Goal: Transaction & Acquisition: Obtain resource

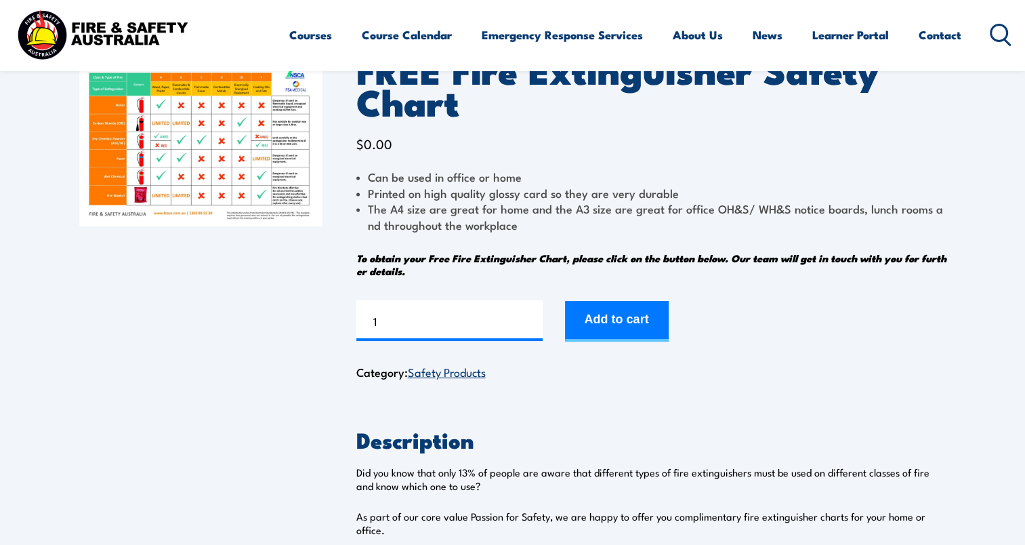
scroll to position [135, 0]
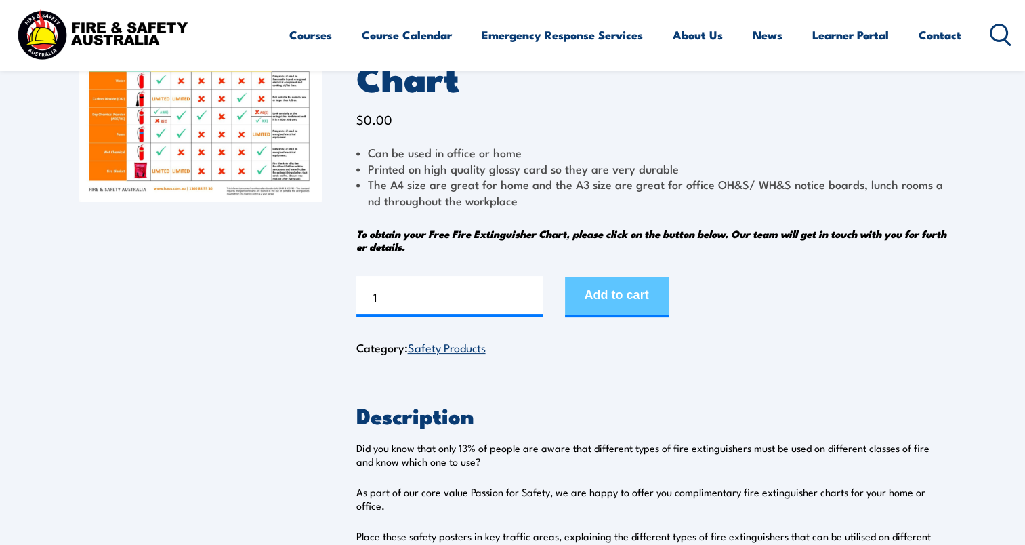
click at [609, 287] on button "Add to cart" at bounding box center [617, 296] width 104 height 41
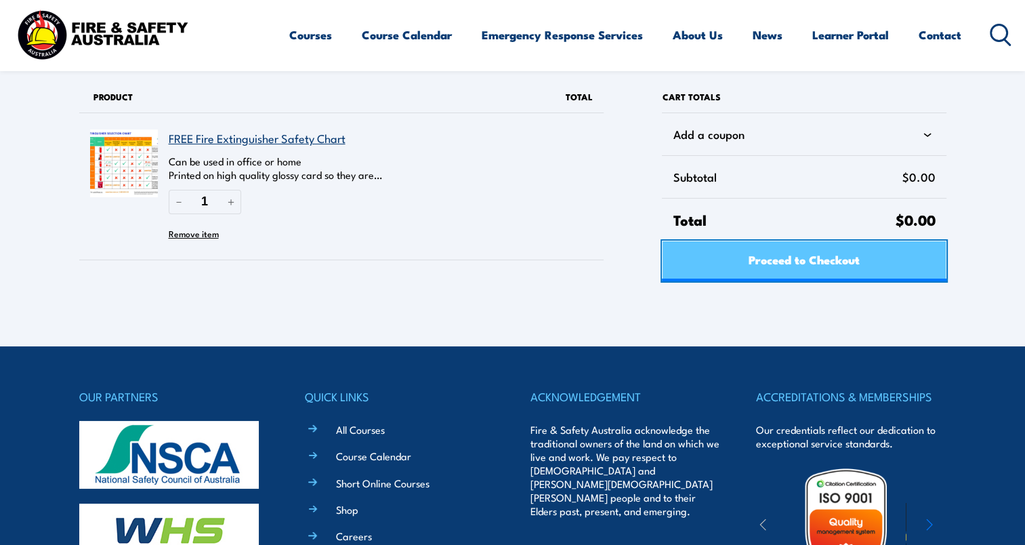
click at [762, 260] on span "Proceed to Checkout" at bounding box center [803, 259] width 111 height 36
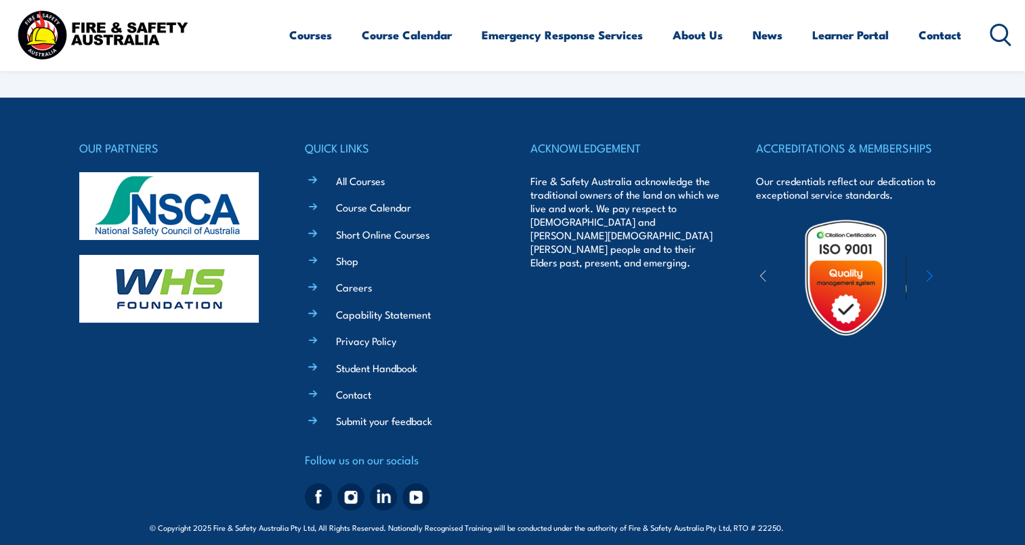
select select "VIC"
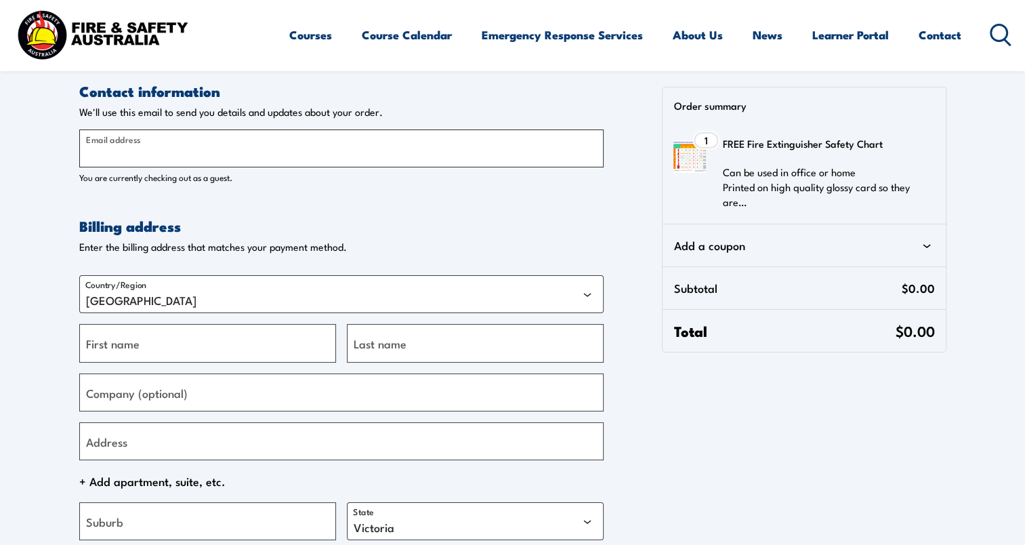
drag, startPoint x: 157, startPoint y: 144, endPoint x: 169, endPoint y: 144, distance: 12.2
click at [158, 147] on input "Email address" at bounding box center [341, 148] width 524 height 38
type input "[PERSON_NAME][EMAIL_ADDRESS][PERSON_NAME][DOMAIN_NAME]"
type input "[PERSON_NAME]"
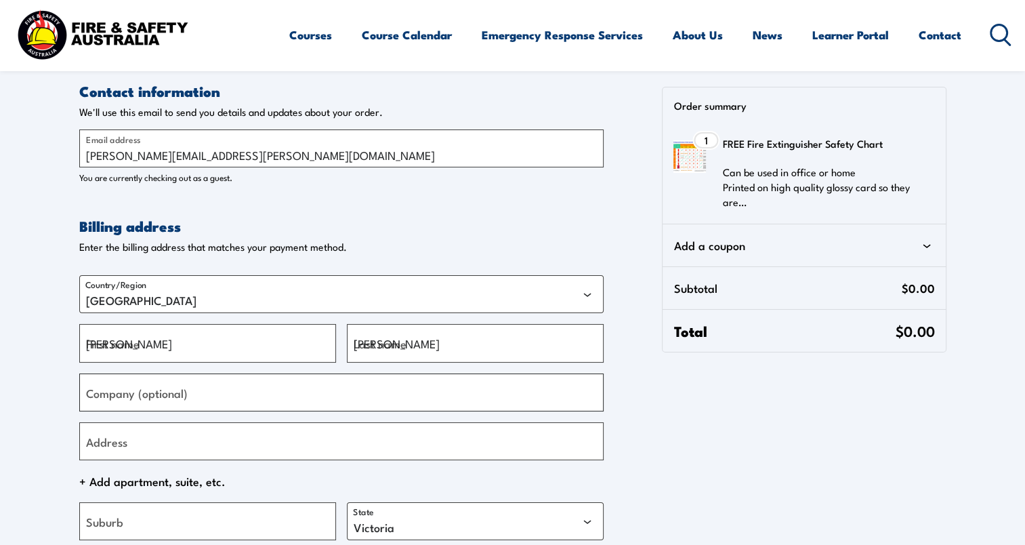
type input "[PERSON_NAME] Australia"
type input "[STREET_ADDRESS]"
type input "Rydalmere"
type input "2116"
type input "[PHONE_NUMBER]"
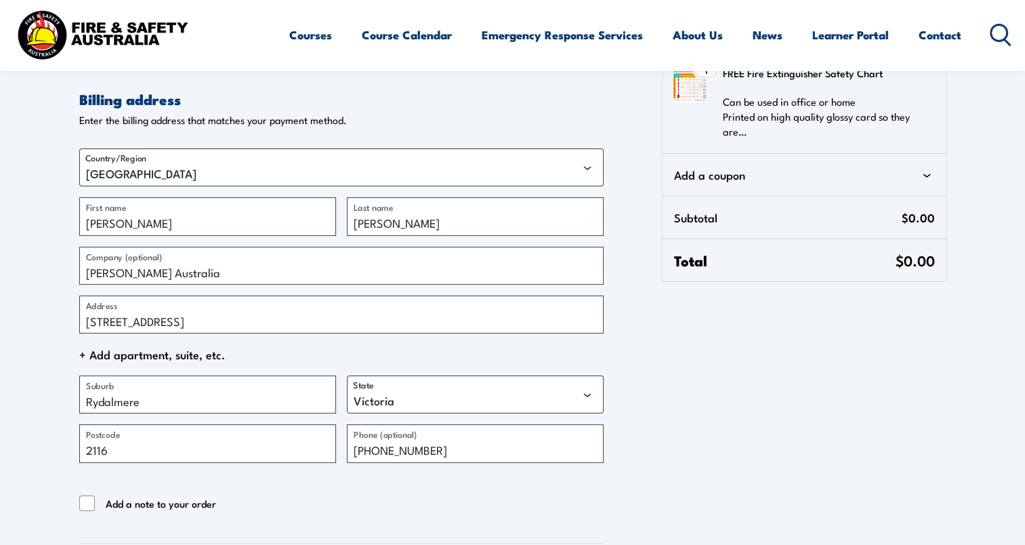
scroll to position [135, 0]
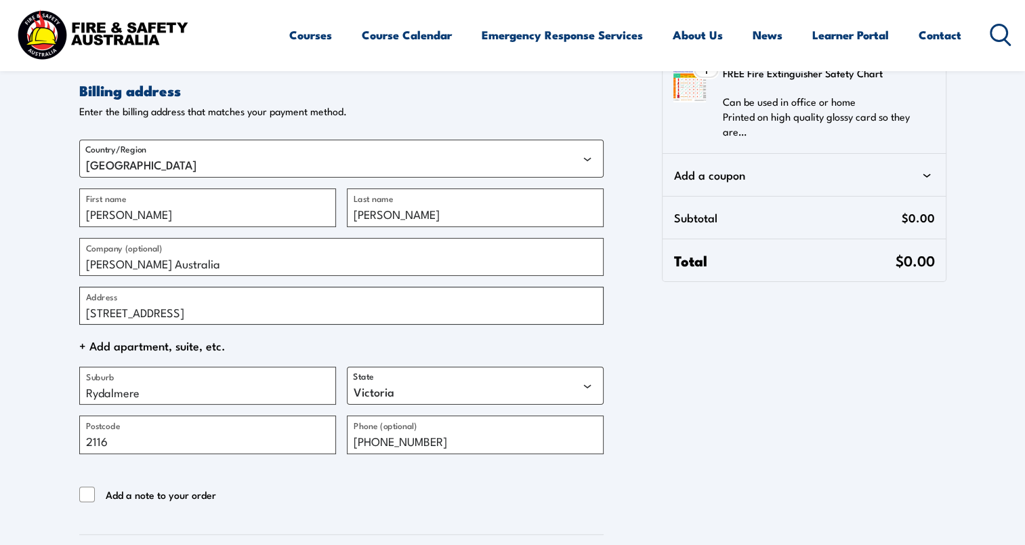
drag, startPoint x: 134, startPoint y: 303, endPoint x: 157, endPoint y: 307, distance: 23.4
click at [137, 303] on input "[STREET_ADDRESS]" at bounding box center [341, 305] width 524 height 38
drag, startPoint x: 87, startPoint y: 310, endPoint x: 342, endPoint y: 312, distance: 255.3
click at [342, 312] on input "115-119 Salmon Street Port Melbourne VIC 3207" at bounding box center [341, 305] width 524 height 38
type input "[STREET_ADDRESS][PERSON_NAME]"
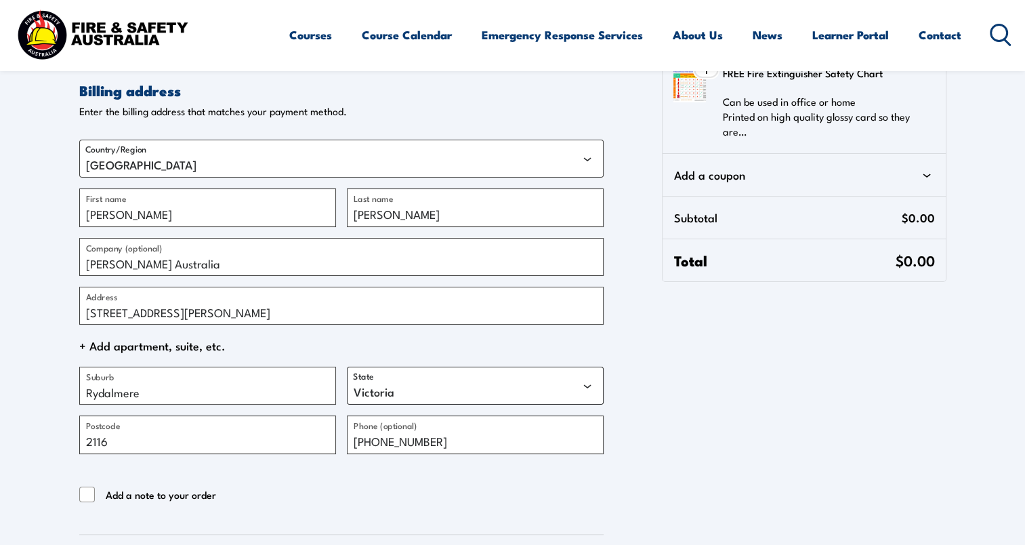
click at [396, 391] on select "Australian Capital Territory New South Wales Northern Territory Queensland Sout…" at bounding box center [475, 385] width 257 height 38
select select "NSW"
click at [347, 366] on select "Australian Capital Territory New South Wales Northern Territory Queensland Sout…" at bounding box center [475, 385] width 257 height 38
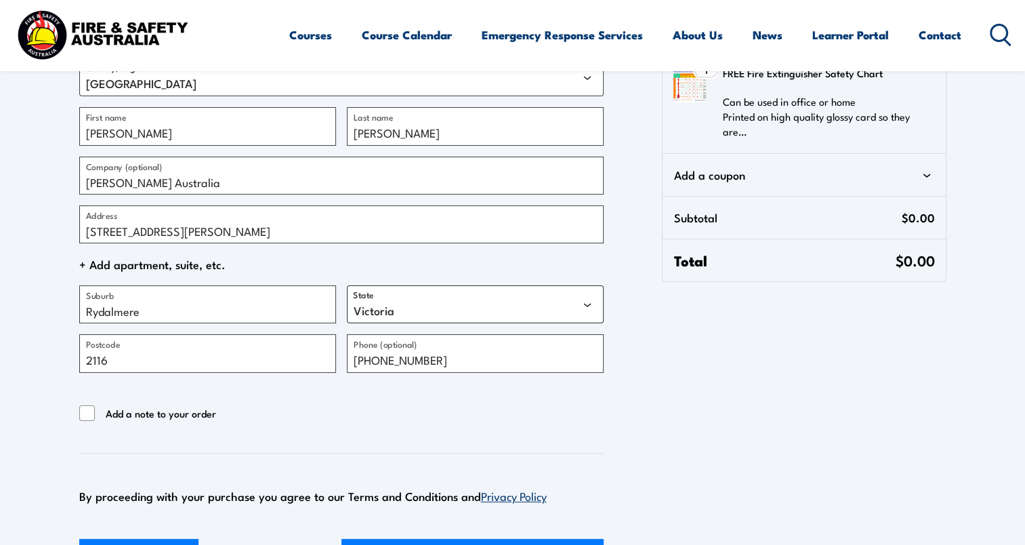
scroll to position [339, 0]
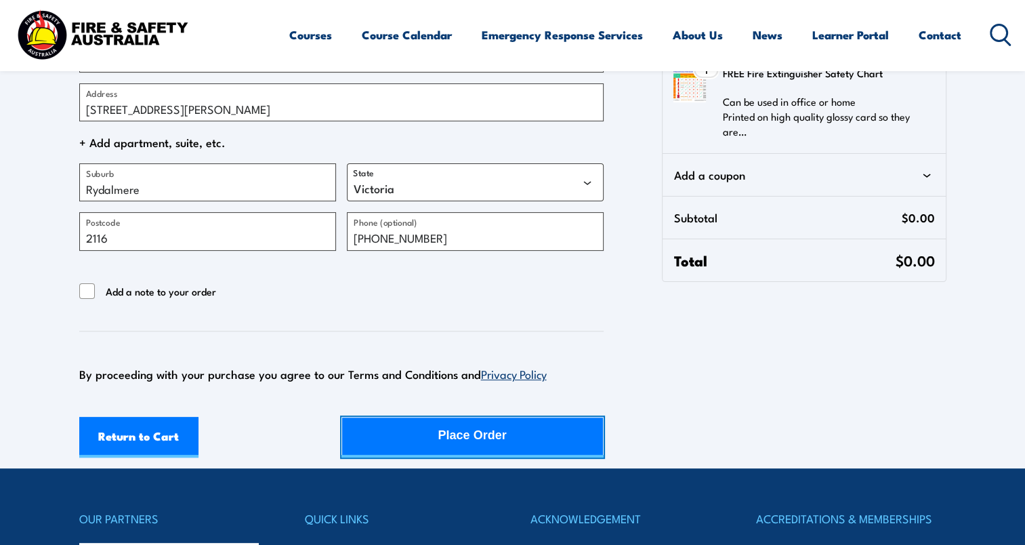
click at [484, 452] on div "Place Order" at bounding box center [472, 435] width 68 height 36
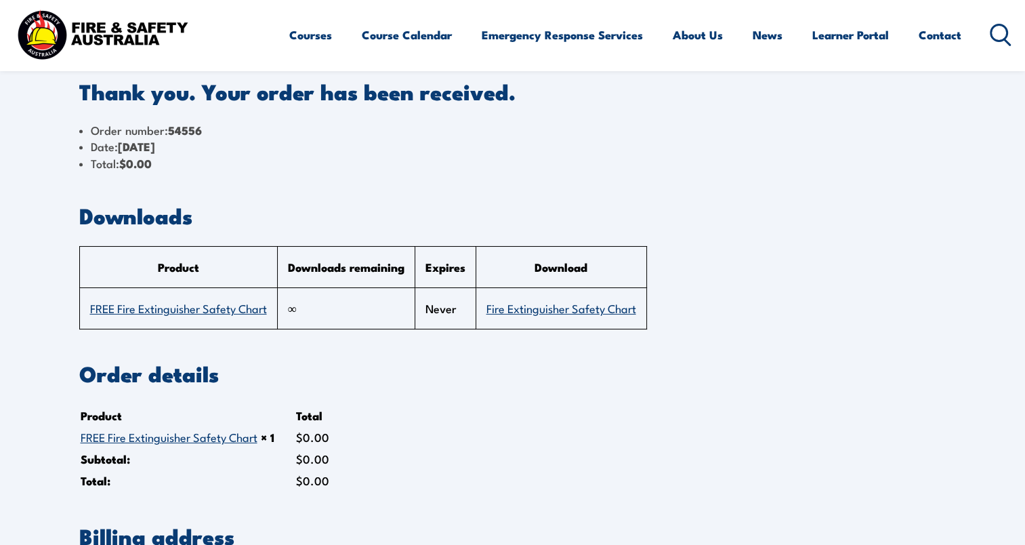
click at [566, 309] on link "Fire Extinguisher Safety Chart" at bounding box center [561, 307] width 150 height 16
